Goal: Task Accomplishment & Management: Use online tool/utility

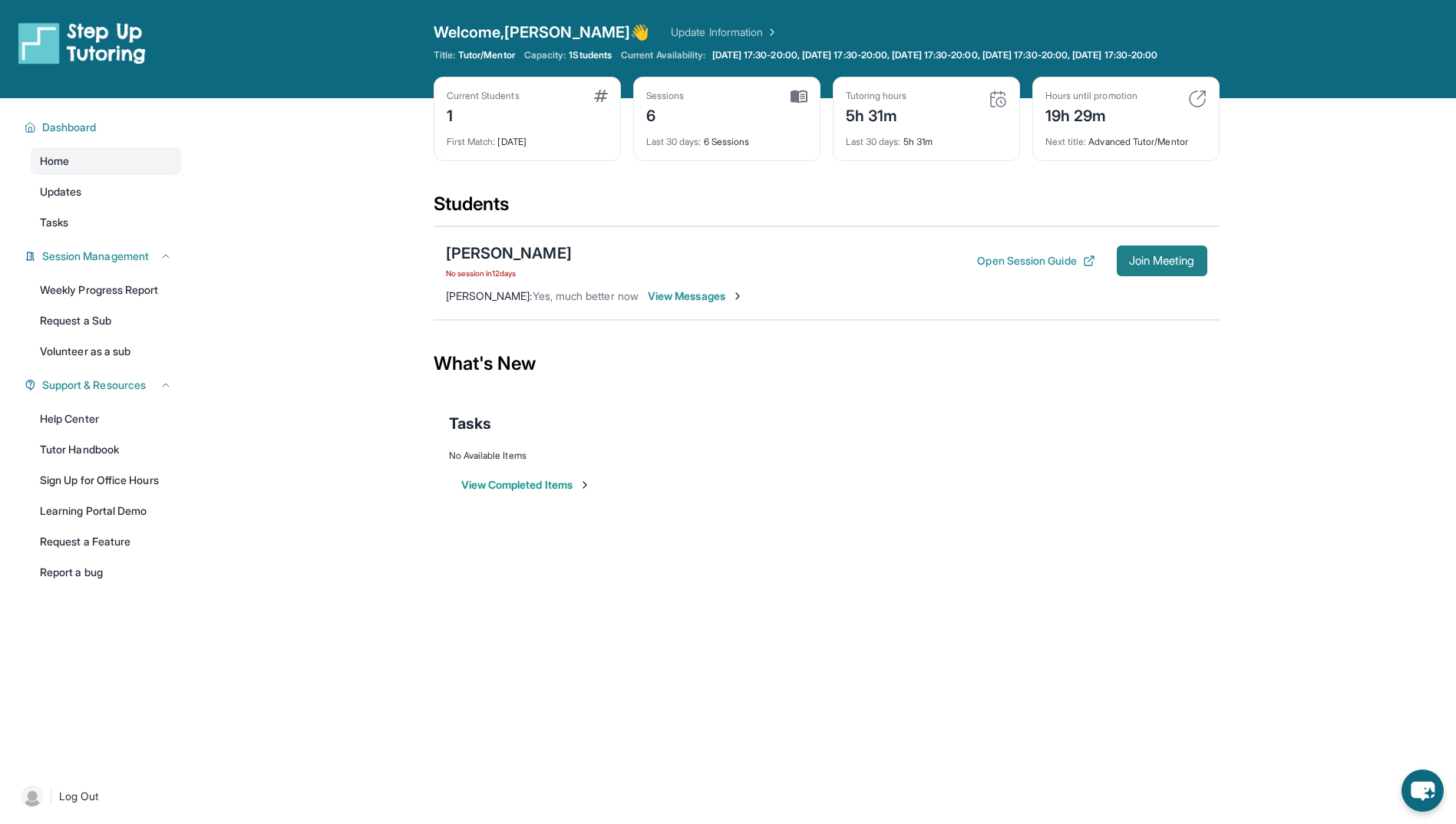
click at [1144, 266] on span "Join Meeting" at bounding box center [1161, 261] width 66 height 9
click at [134, 304] on link "Weekly Progress Report" at bounding box center [106, 290] width 150 height 28
click at [110, 304] on link "Weekly Progress Report" at bounding box center [106, 290] width 150 height 28
